Goal: Information Seeking & Learning: Compare options

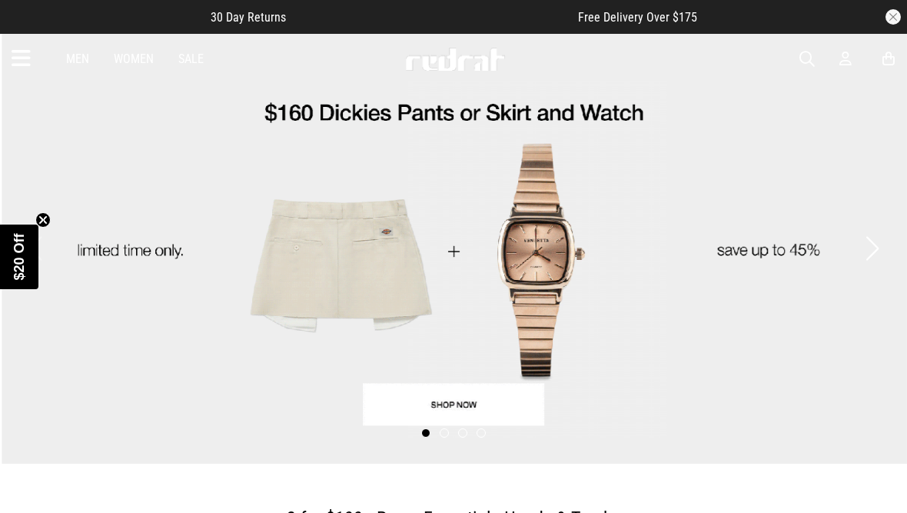
click at [871, 251] on button "Next slide" at bounding box center [872, 248] width 21 height 34
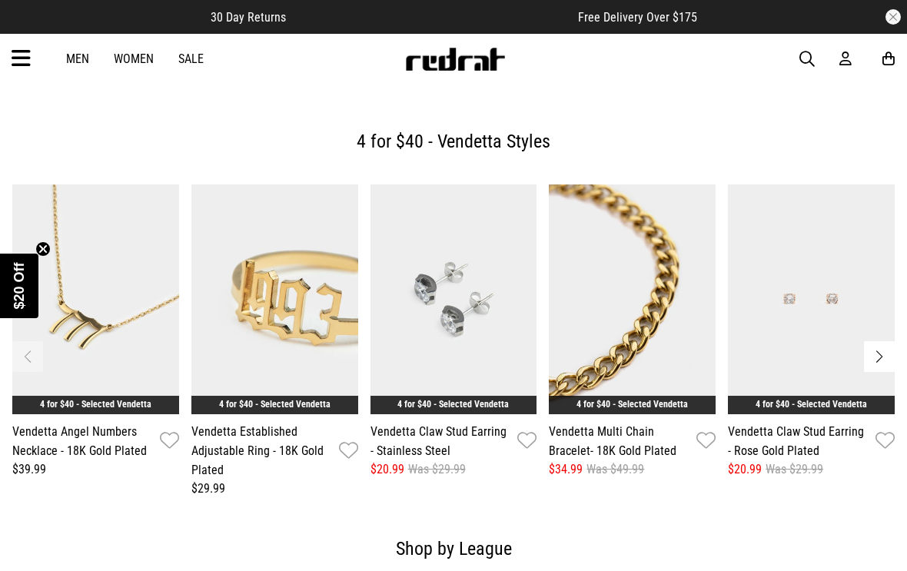
scroll to position [1925, 0]
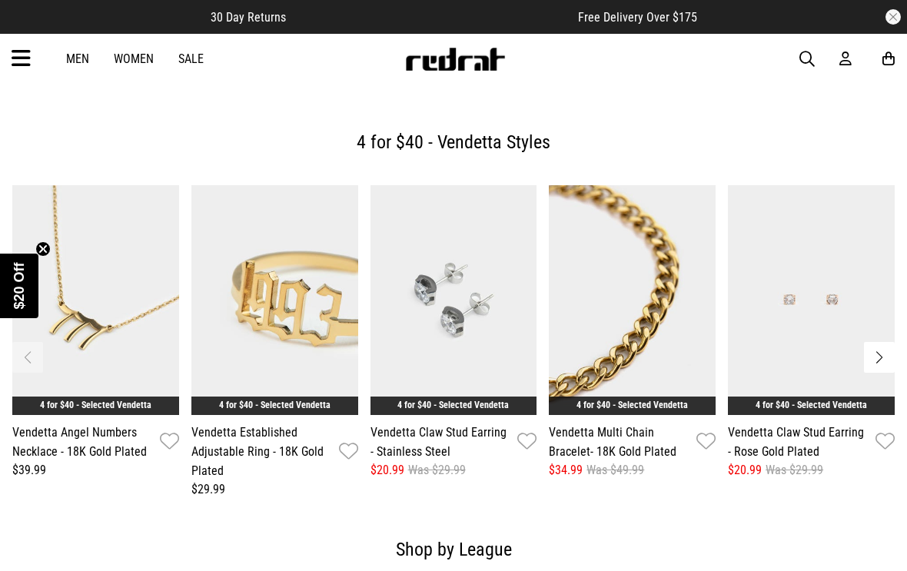
click at [17, 47] on icon at bounding box center [21, 58] width 19 height 25
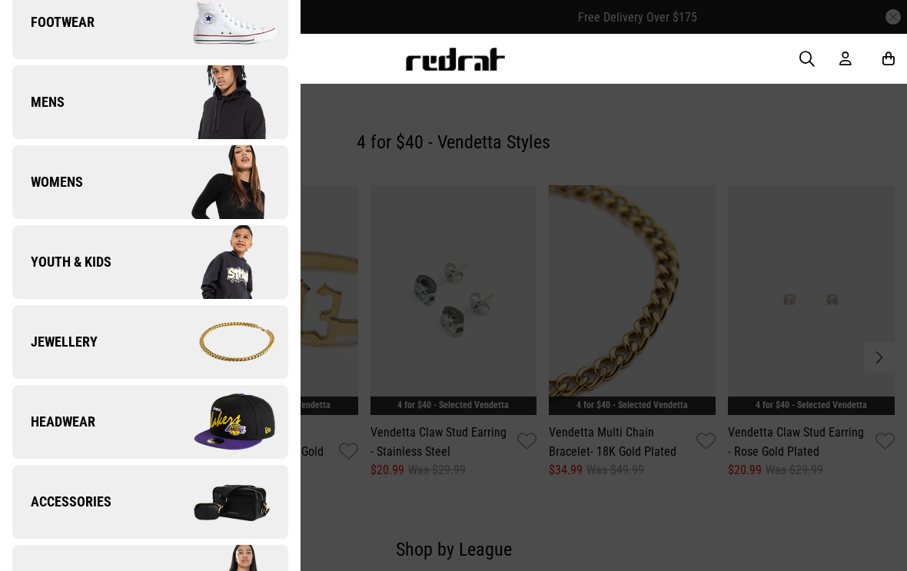
scroll to position [256, 0]
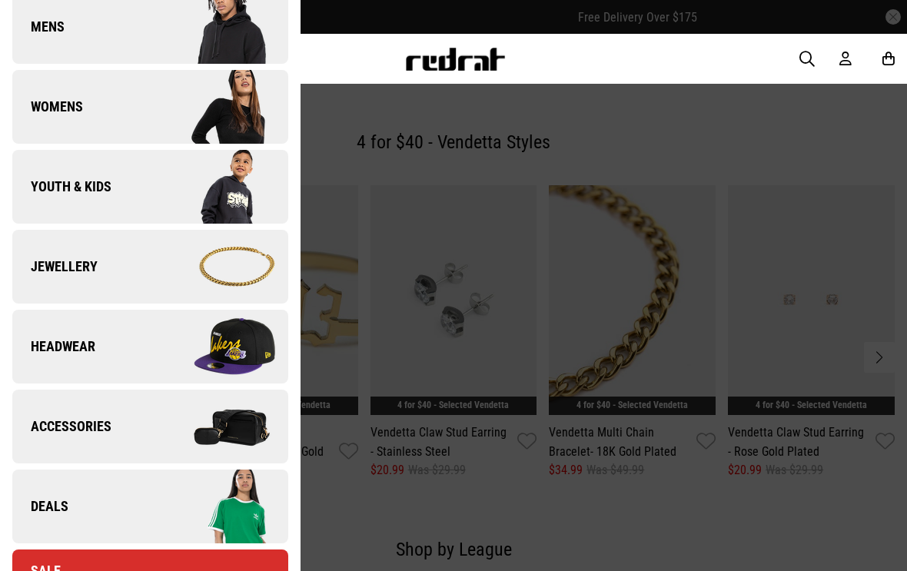
click at [213, 286] on img at bounding box center [219, 266] width 138 height 77
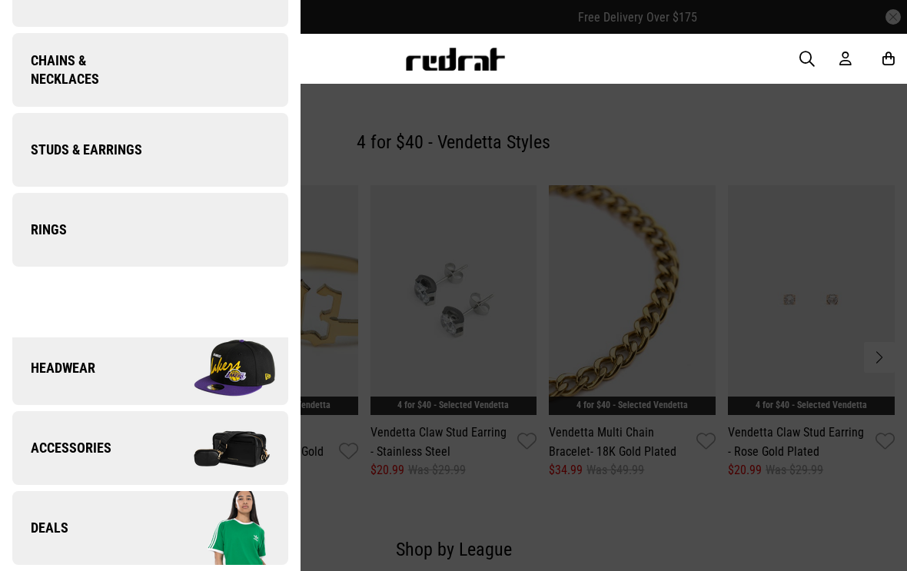
scroll to position [0, 0]
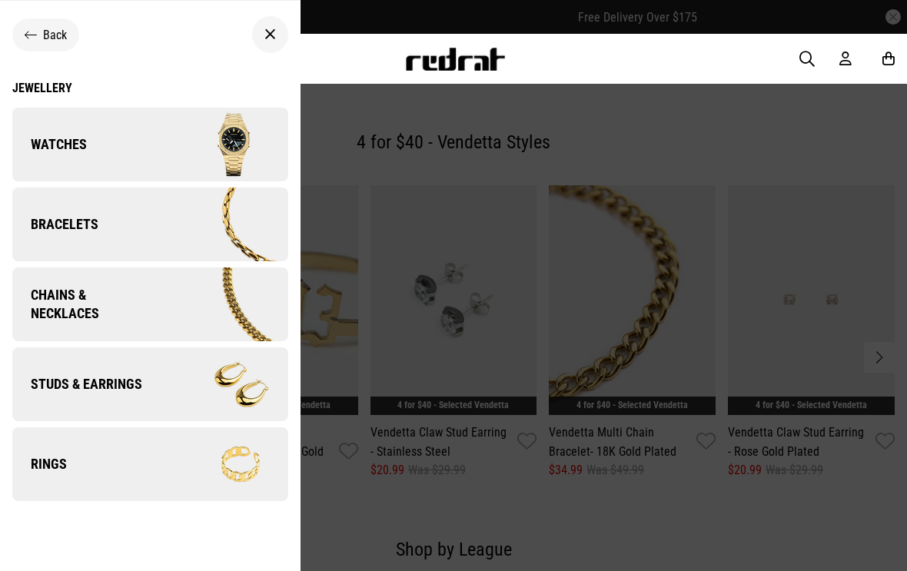
click at [255, 309] on img at bounding box center [221, 305] width 134 height 75
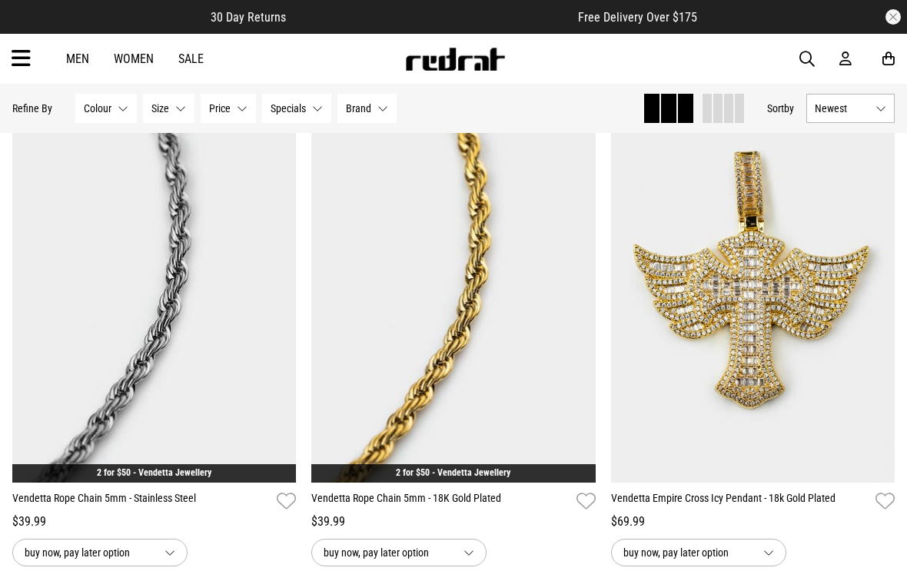
click at [871, 108] on button "Newest" at bounding box center [851, 108] width 88 height 29
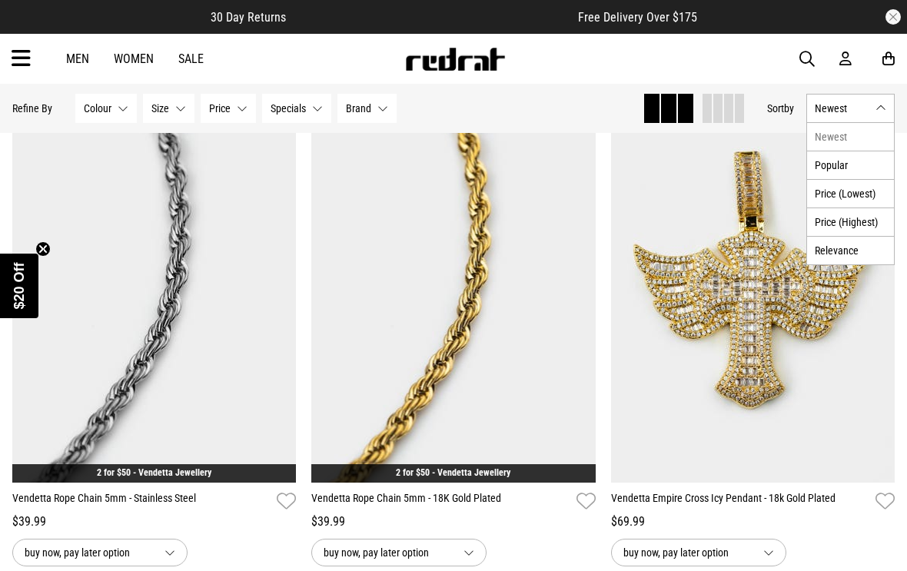
click at [881, 101] on button "Newest" at bounding box center [851, 108] width 88 height 29
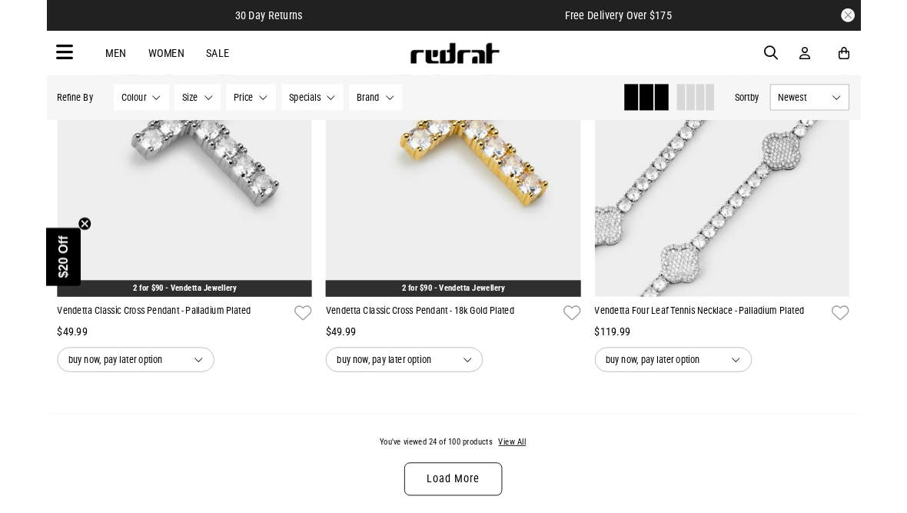
scroll to position [3924, 0]
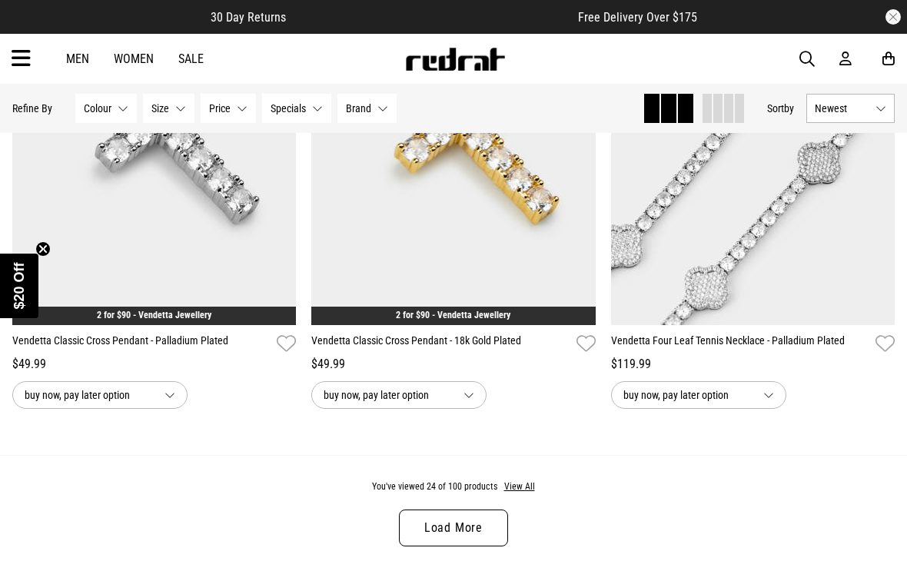
click at [841, 101] on button "Newest" at bounding box center [851, 108] width 88 height 29
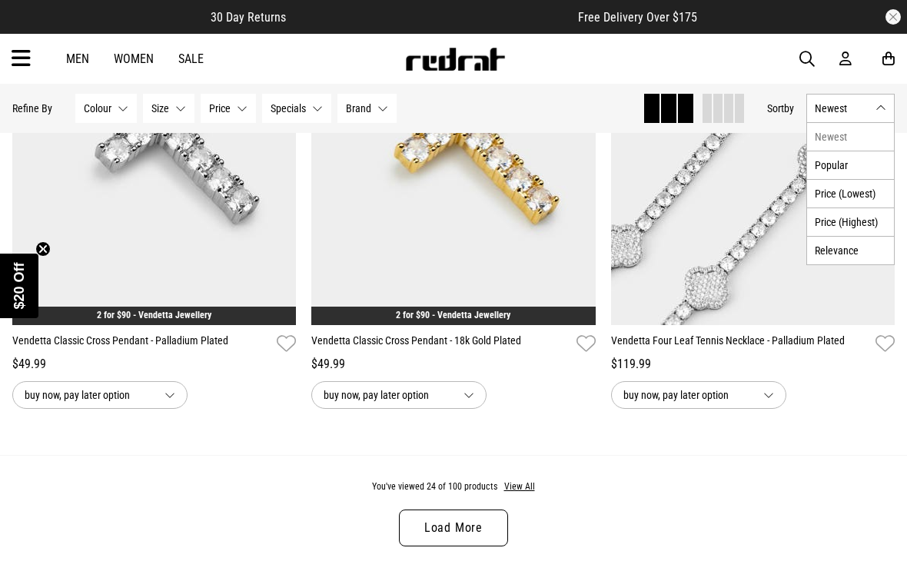
click at [861, 220] on li "Price (Highest)" at bounding box center [850, 222] width 87 height 28
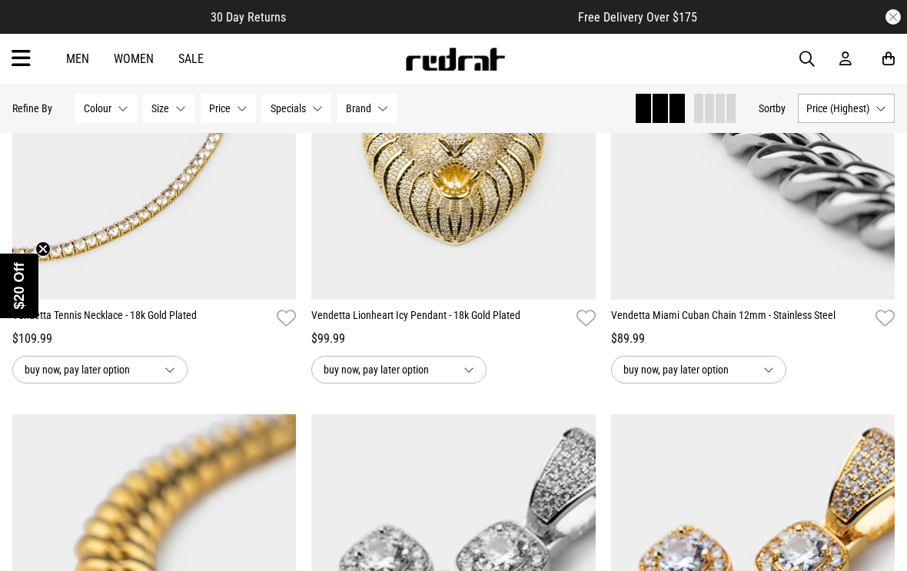
scroll to position [2173, 0]
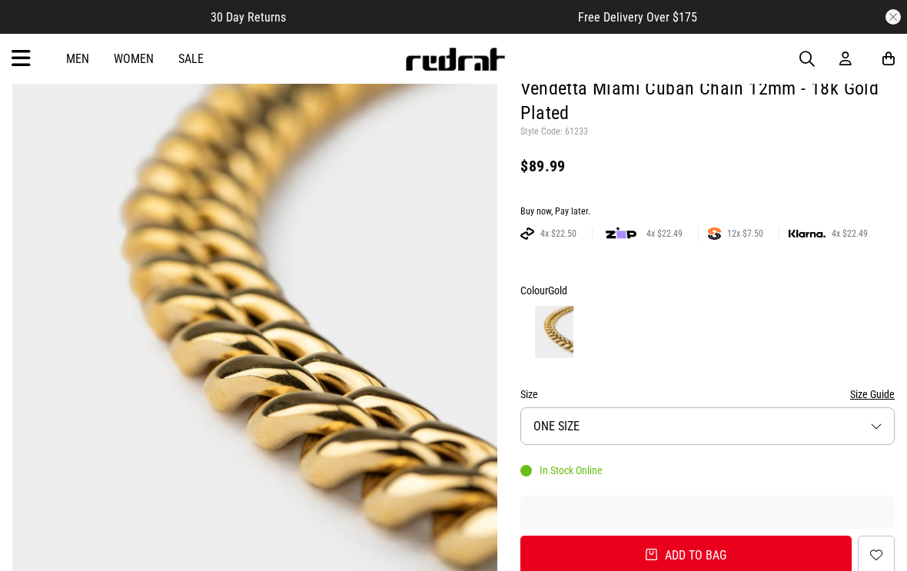
click at [807, 428] on button "Size ONE SIZE" at bounding box center [708, 427] width 375 height 38
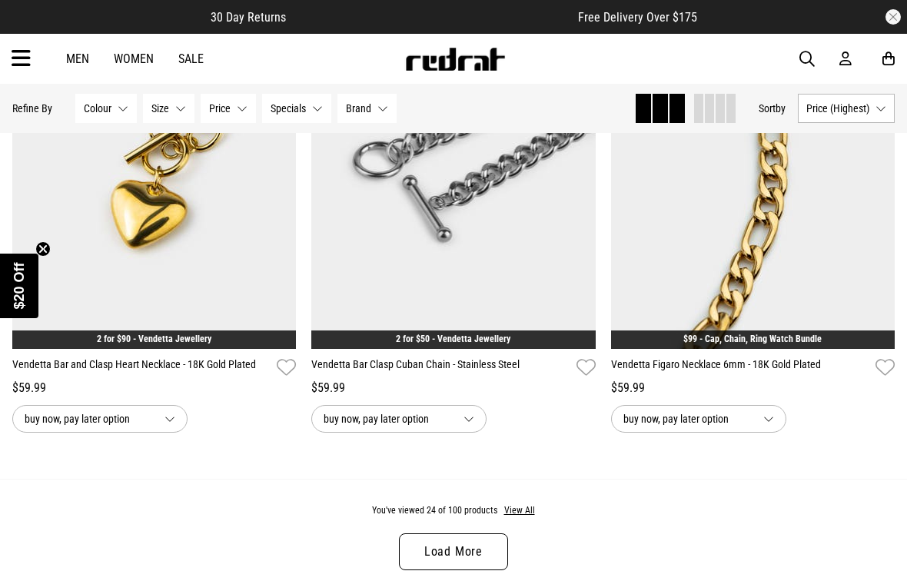
scroll to position [3917, 0]
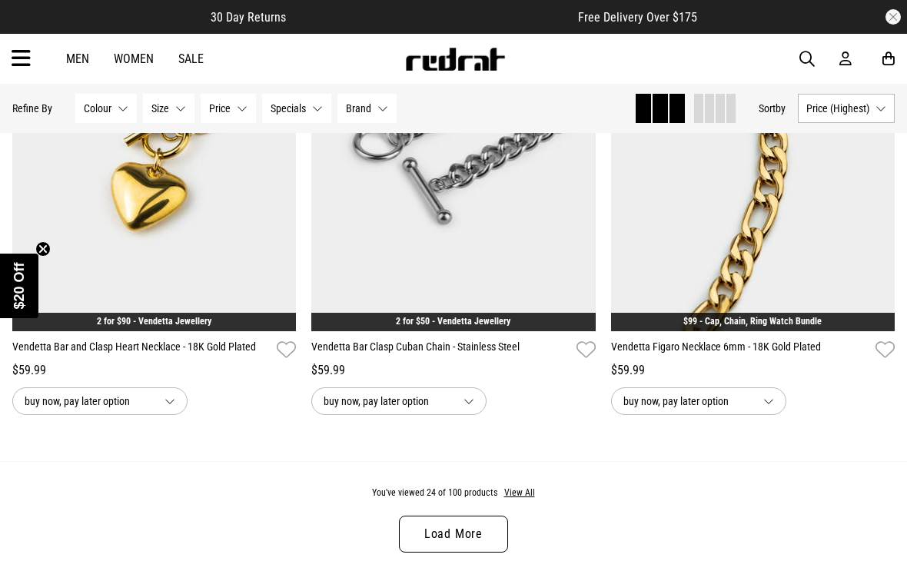
click at [479, 512] on link "Load More" at bounding box center [453, 534] width 109 height 37
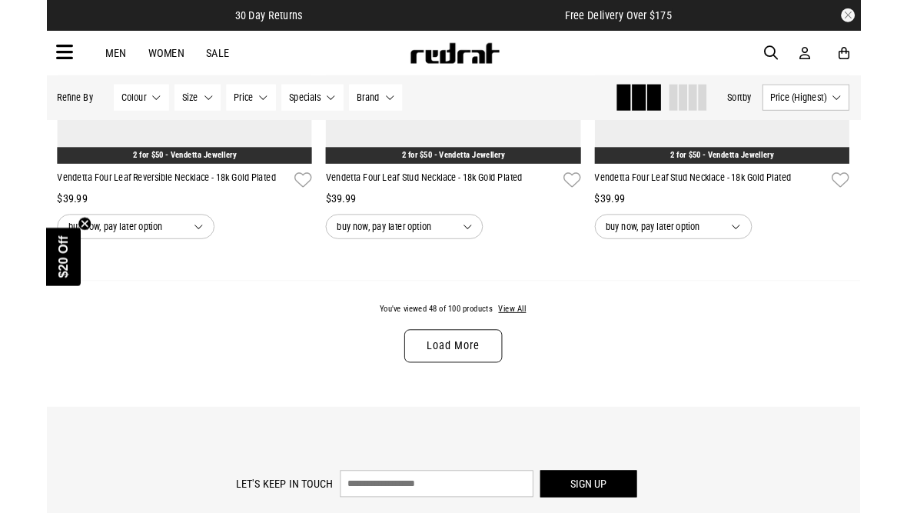
scroll to position [8268, 0]
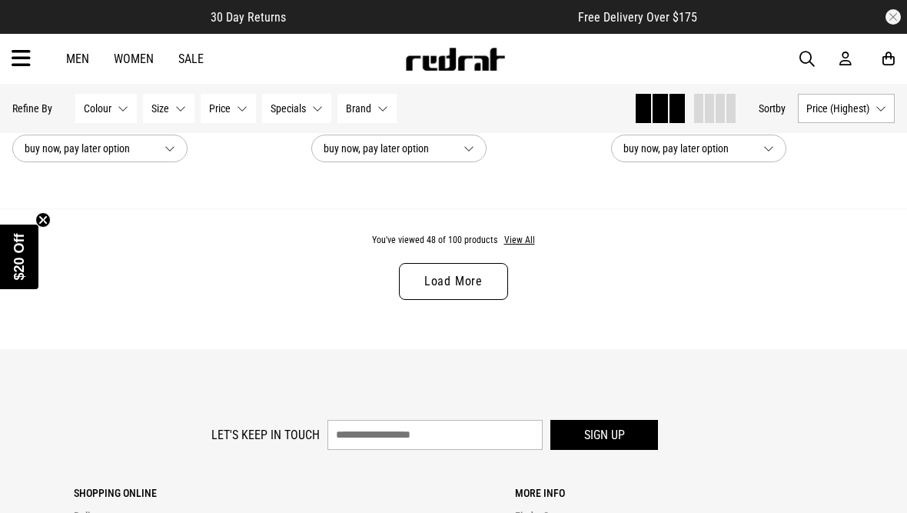
click at [468, 300] on link "Load More" at bounding box center [453, 281] width 109 height 37
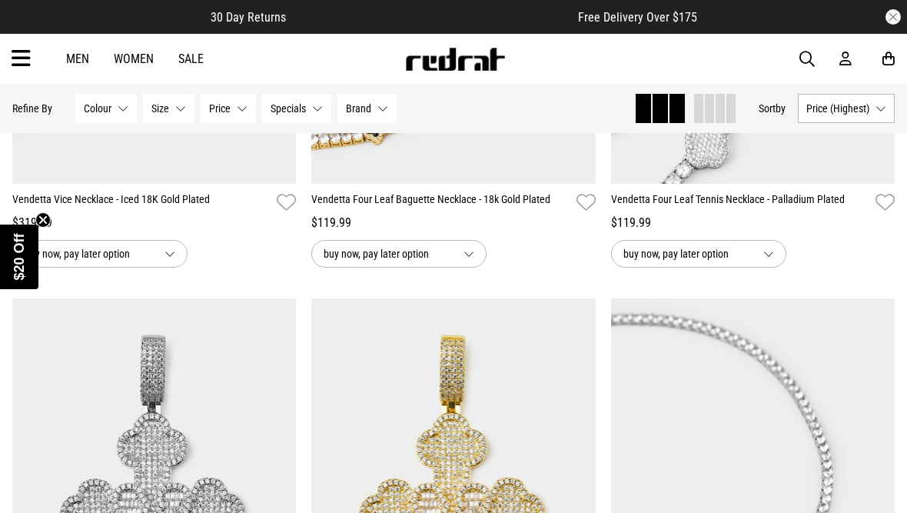
scroll to position [947, 0]
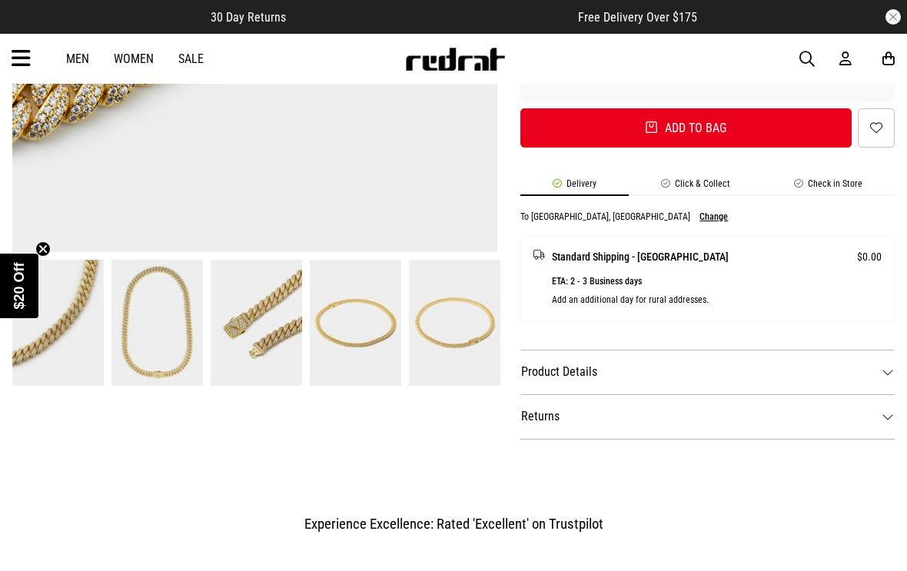
click at [179, 341] on img at bounding box center [158, 323] width 92 height 127
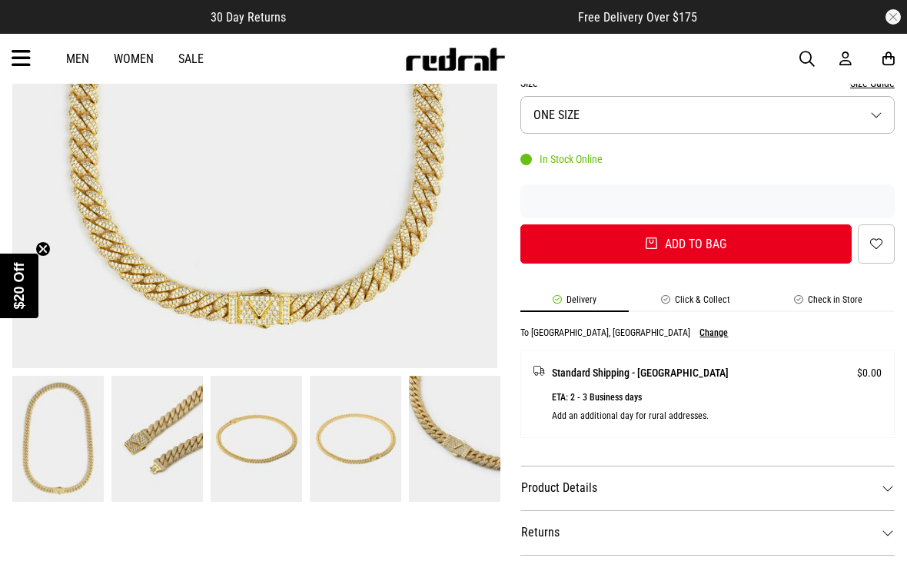
scroll to position [500, 0]
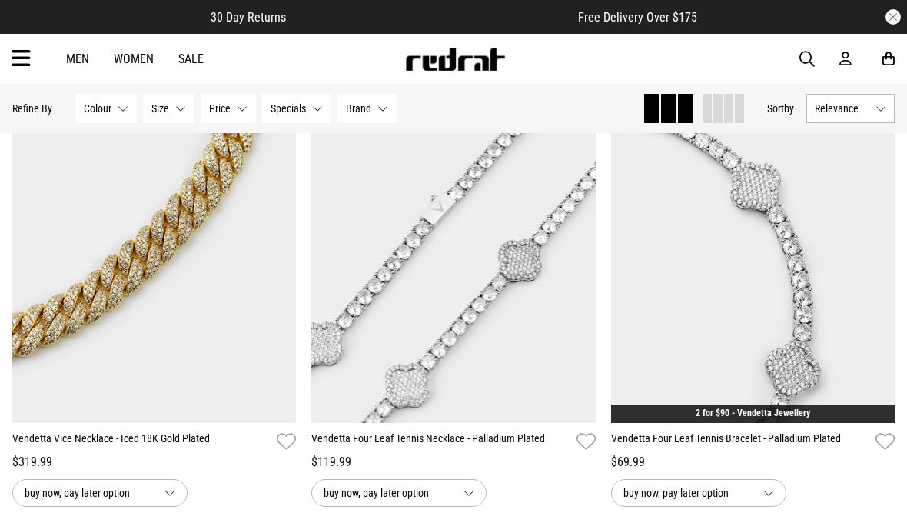
click at [868, 102] on span "Relevance" at bounding box center [842, 108] width 55 height 12
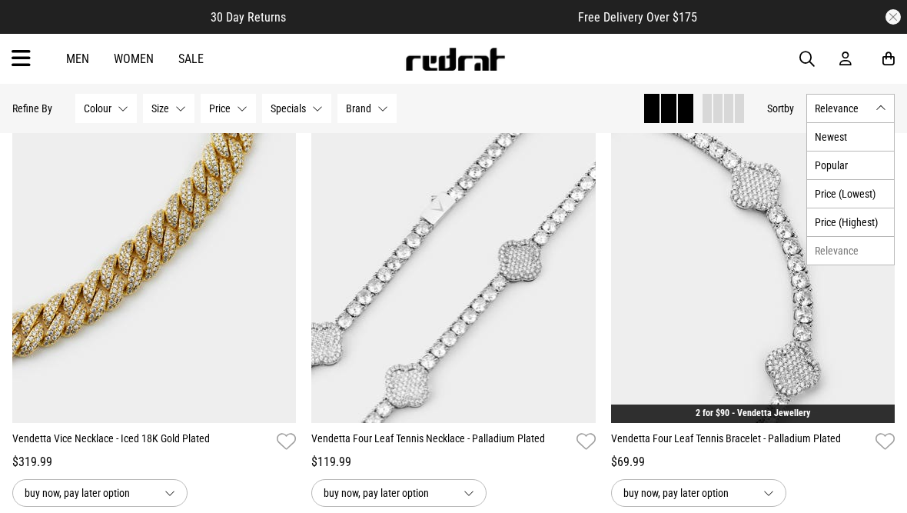
click at [864, 217] on li "Price (Highest)" at bounding box center [850, 222] width 87 height 28
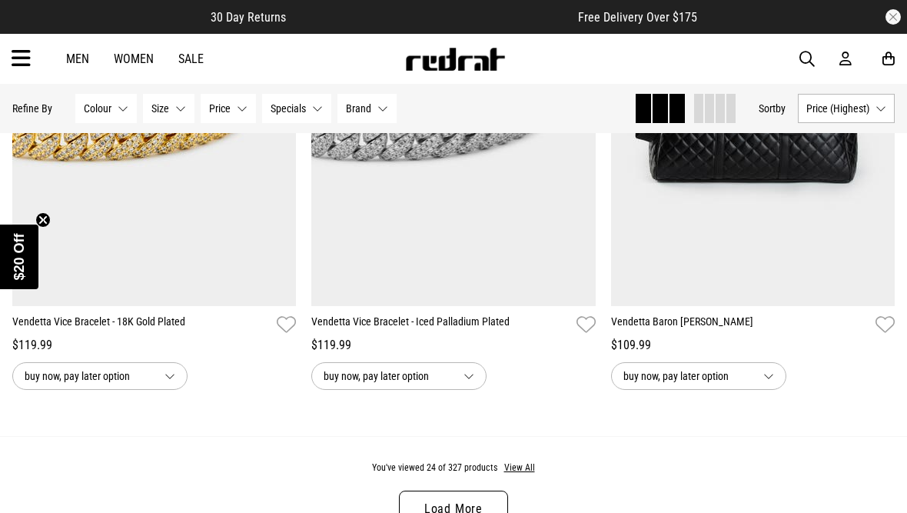
scroll to position [6440, 0]
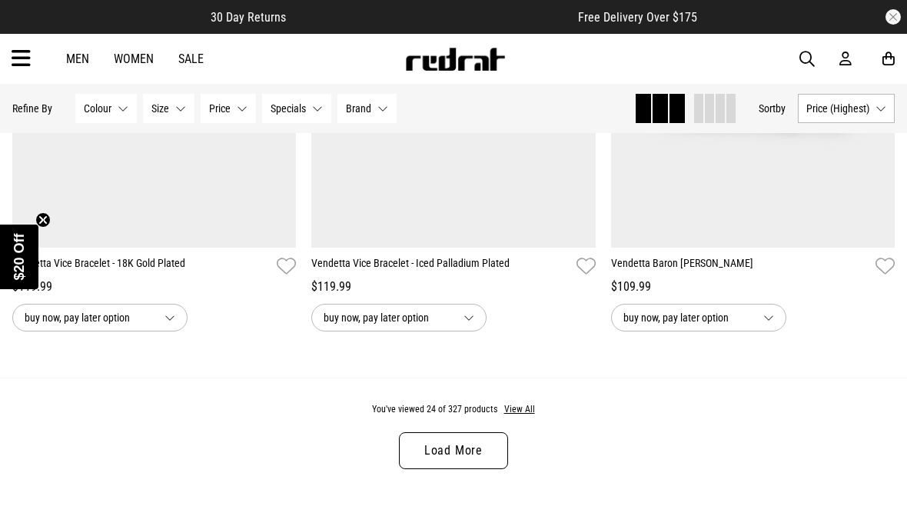
click at [486, 445] on link "Load More" at bounding box center [453, 450] width 109 height 37
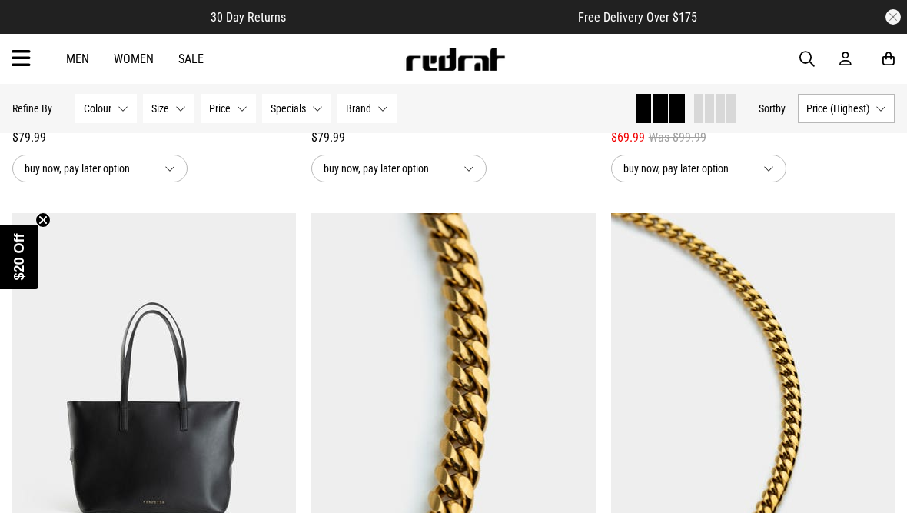
scroll to position [10127, 0]
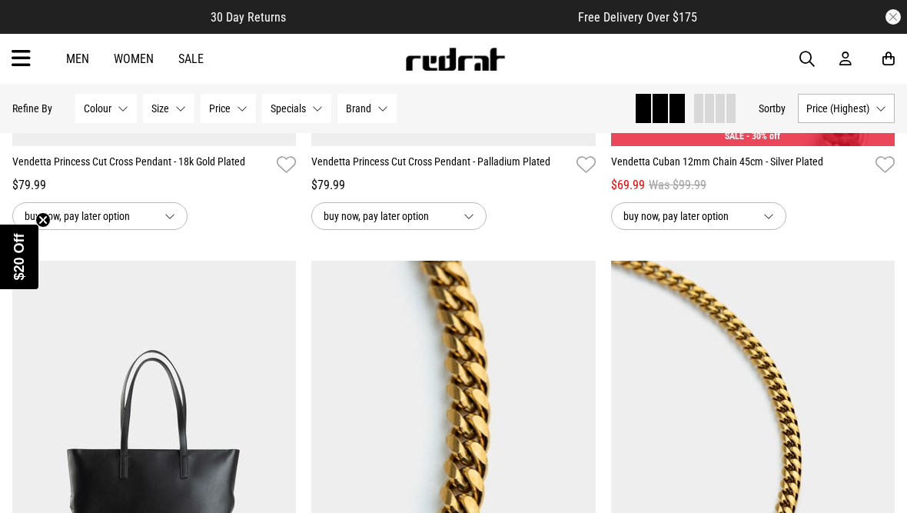
click at [21, 66] on icon at bounding box center [21, 58] width 19 height 25
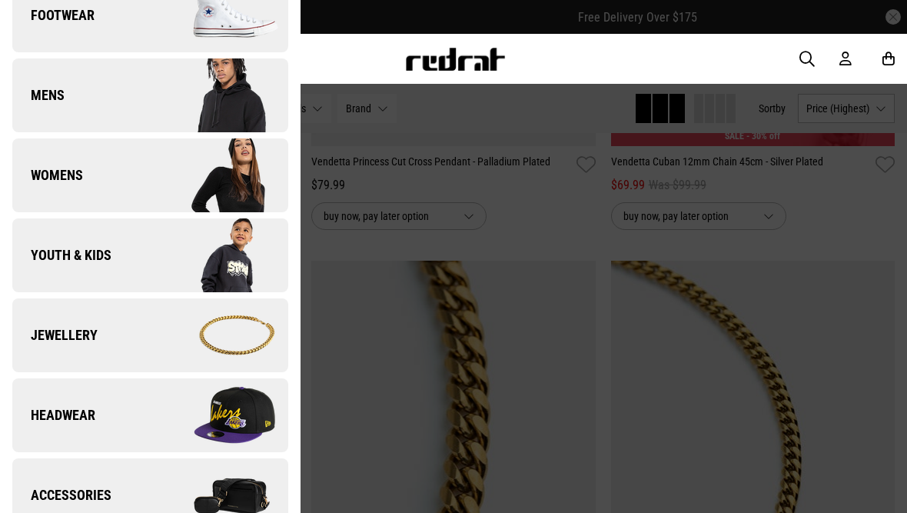
scroll to position [205, 0]
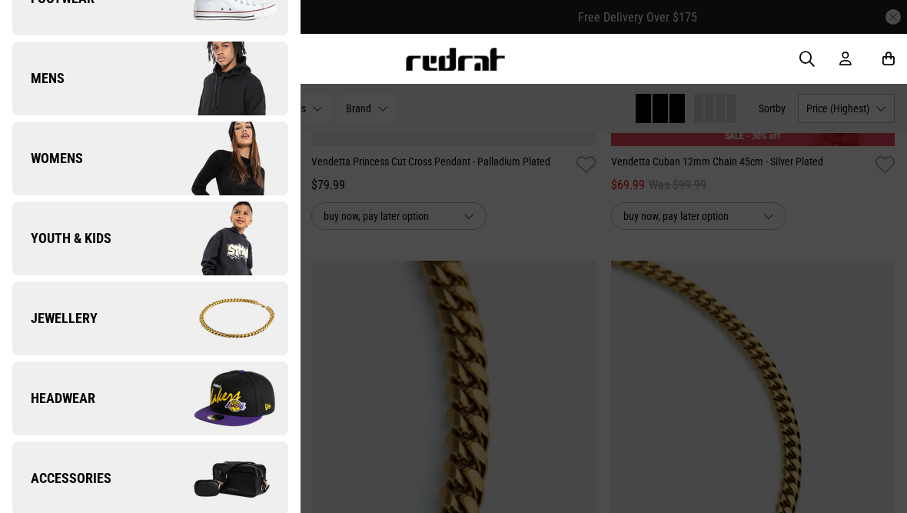
click at [220, 310] on img at bounding box center [219, 318] width 138 height 77
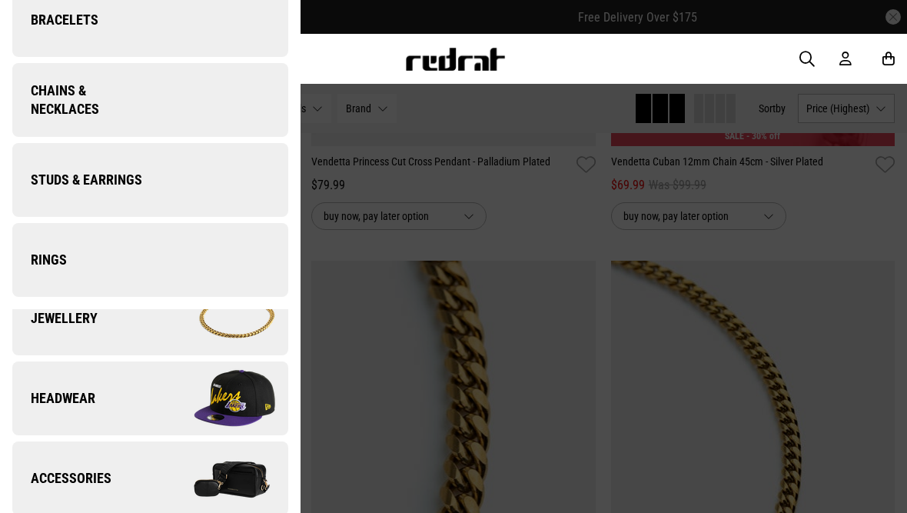
scroll to position [0, 0]
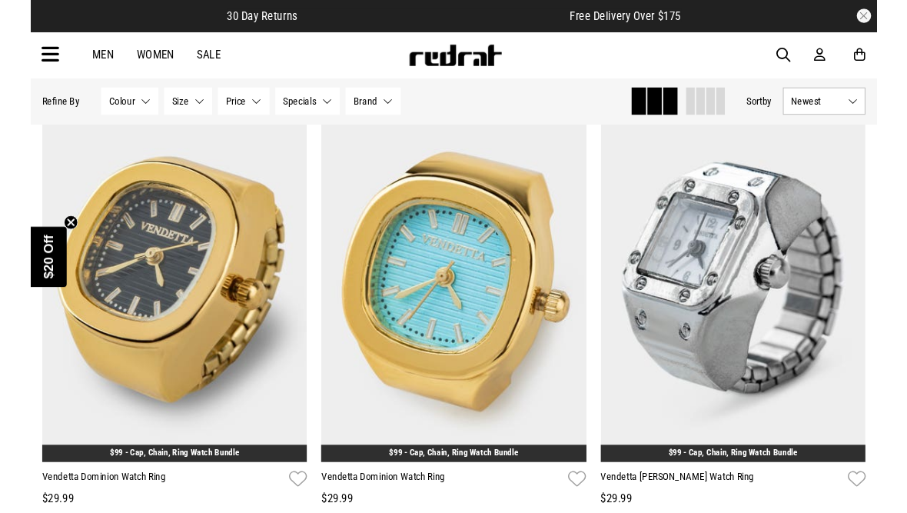
scroll to position [1229, 0]
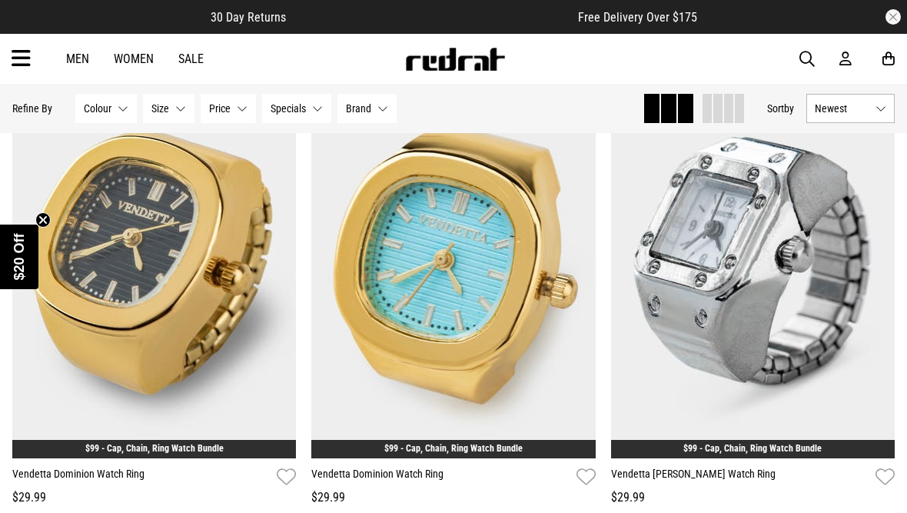
click at [867, 110] on span "Newest" at bounding box center [842, 108] width 55 height 12
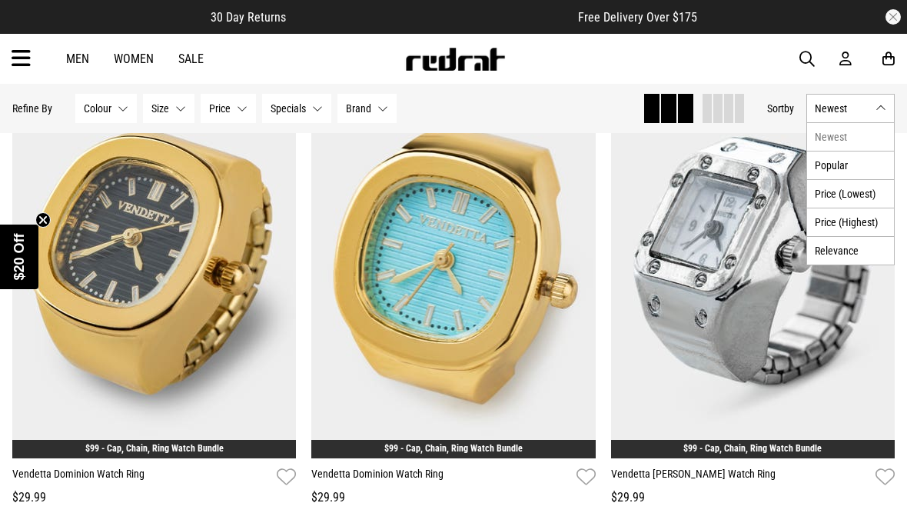
click at [865, 221] on li "Price (Highest)" at bounding box center [850, 222] width 87 height 28
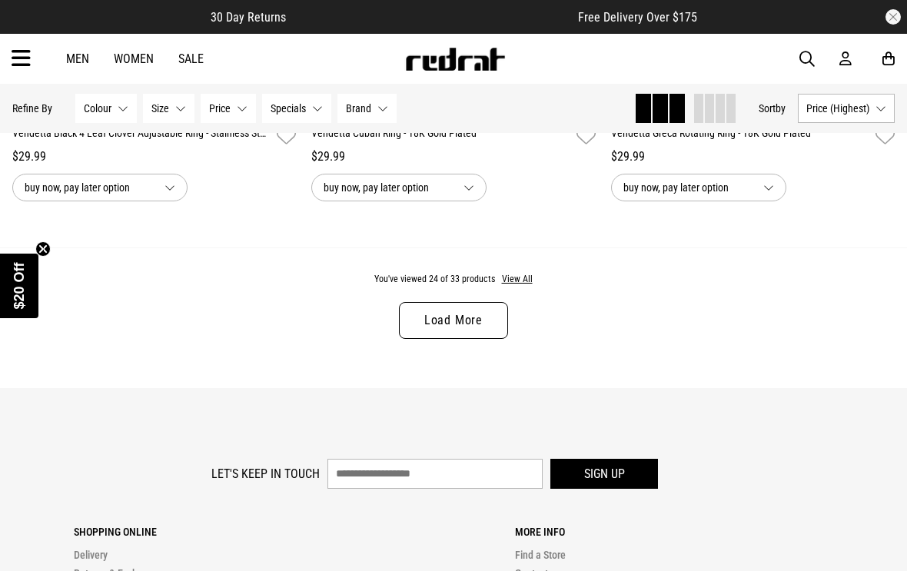
scroll to position [4296, 0]
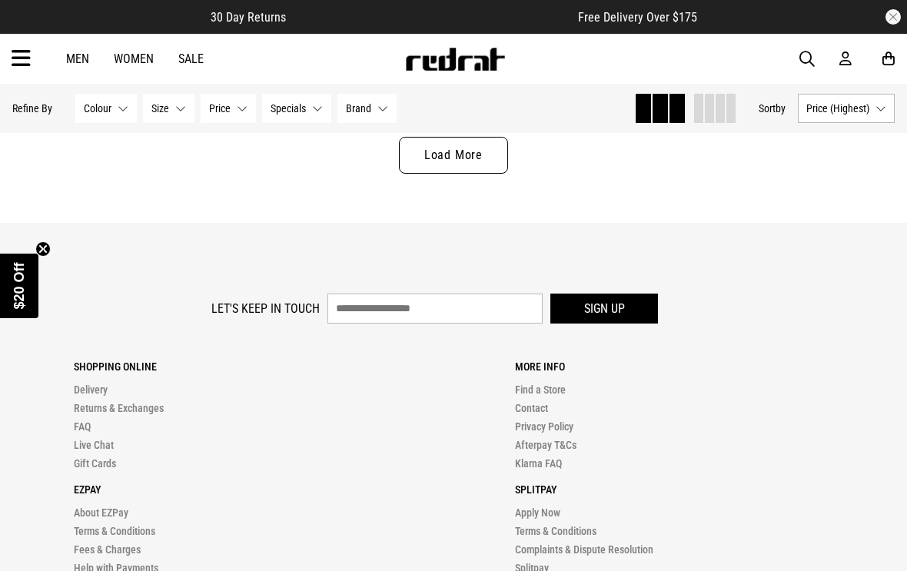
click at [491, 174] on link "Load More" at bounding box center [453, 155] width 109 height 37
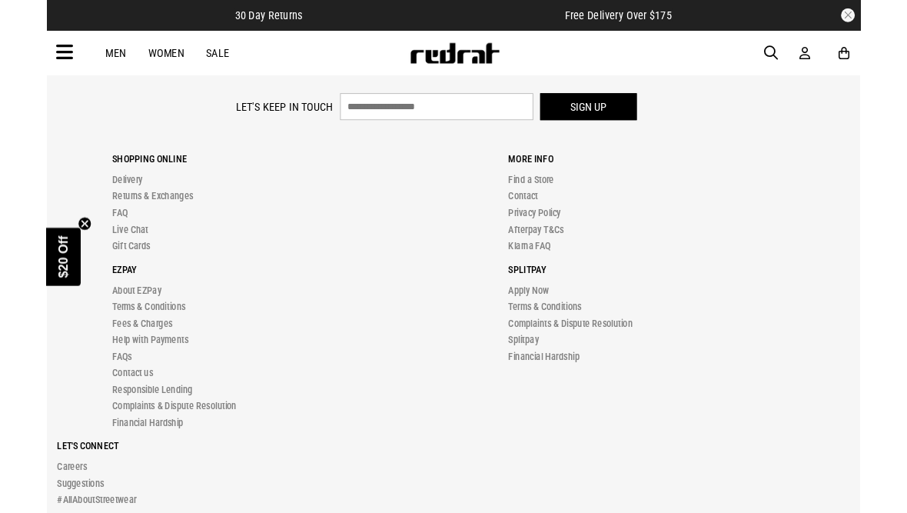
scroll to position [6308, 0]
